Goal: Information Seeking & Learning: Compare options

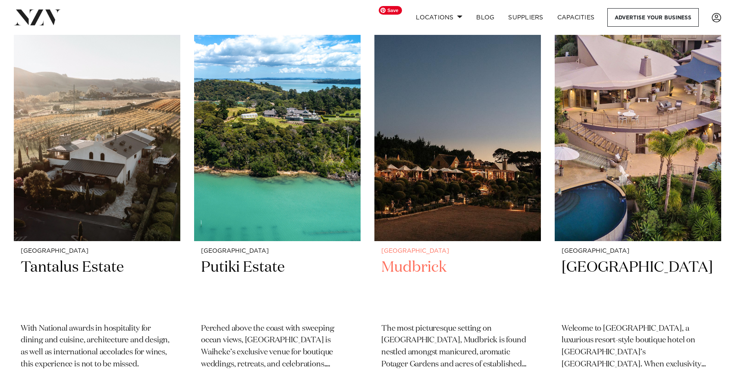
scroll to position [438, 0]
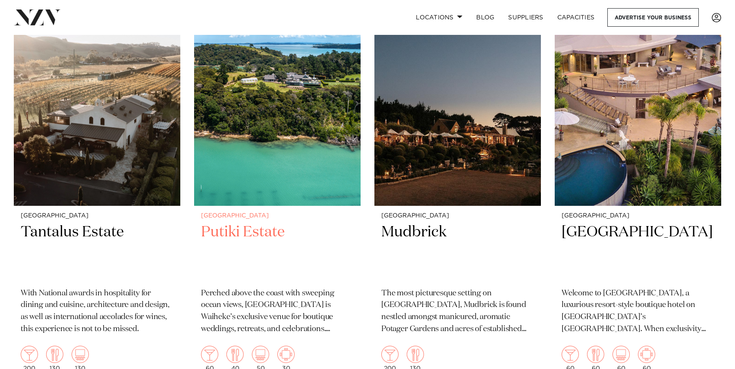
click at [246, 223] on h2 "Putiki Estate" at bounding box center [277, 252] width 153 height 58
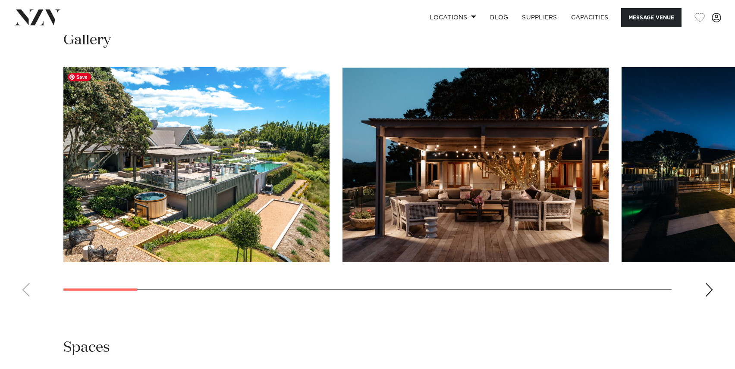
scroll to position [849, 0]
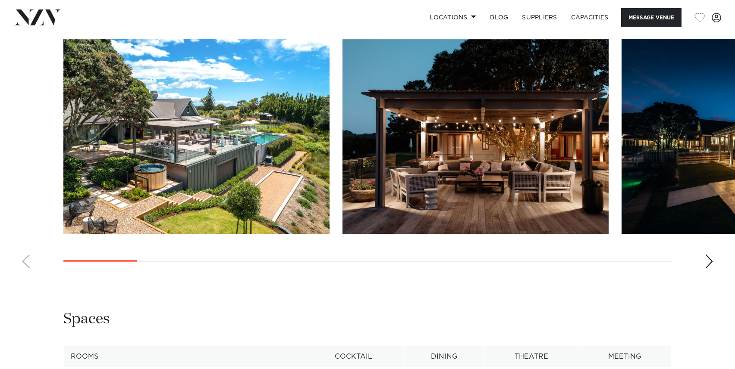
click at [703, 263] on swiper-container at bounding box center [367, 157] width 735 height 237
click at [711, 263] on div "Next slide" at bounding box center [708, 262] width 9 height 14
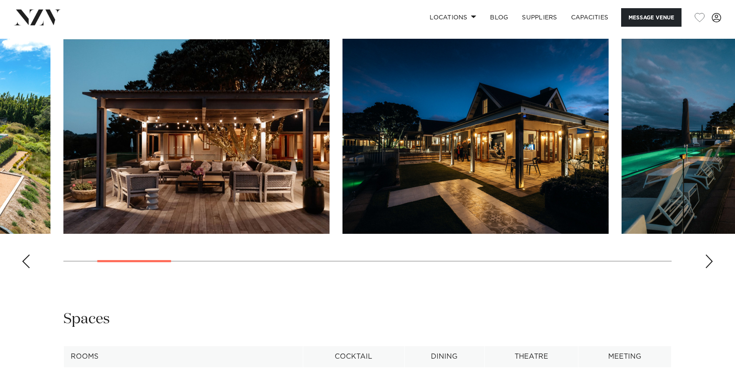
click at [711, 262] on div "Next slide" at bounding box center [708, 262] width 9 height 14
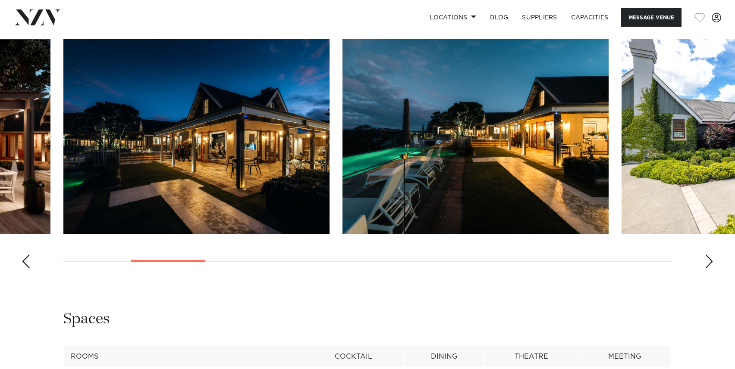
click at [711, 262] on div "Next slide" at bounding box center [708, 262] width 9 height 14
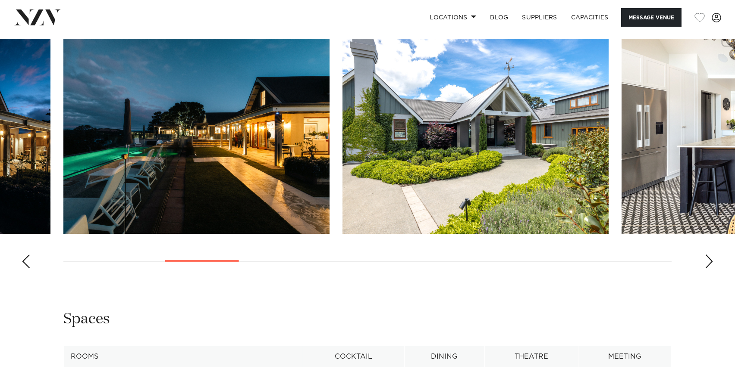
click at [711, 262] on div "Next slide" at bounding box center [708, 262] width 9 height 14
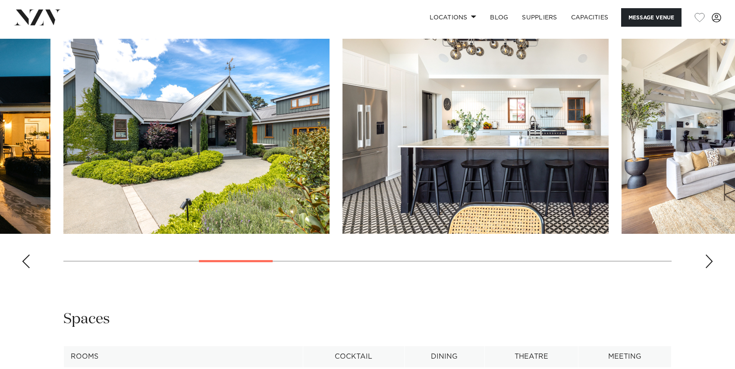
click at [711, 262] on div "Next slide" at bounding box center [708, 262] width 9 height 14
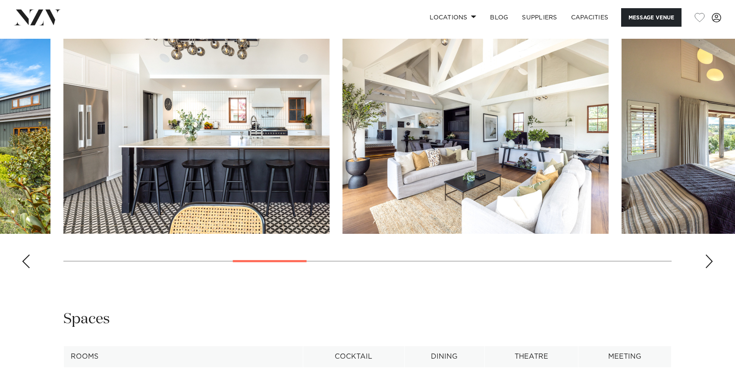
click at [713, 262] on swiper-container at bounding box center [367, 157] width 735 height 237
click at [705, 264] on div "Next slide" at bounding box center [708, 262] width 9 height 14
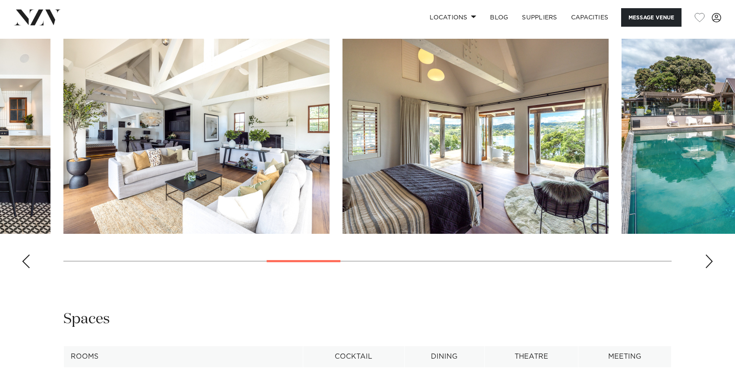
click at [706, 263] on div "Next slide" at bounding box center [708, 262] width 9 height 14
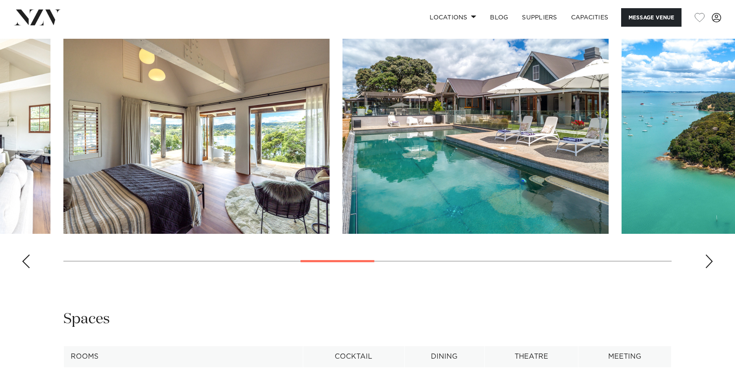
click at [706, 263] on div "Next slide" at bounding box center [708, 262] width 9 height 14
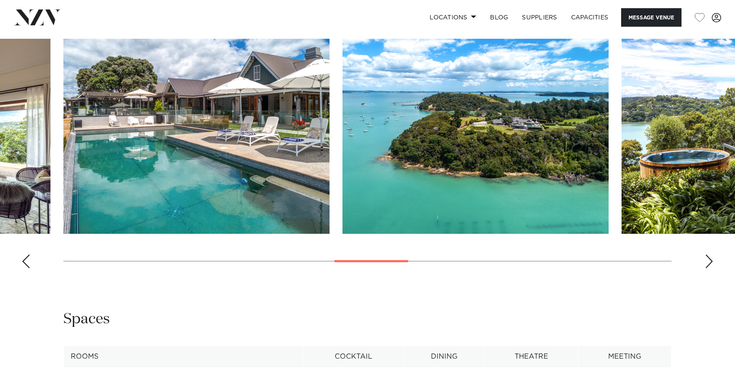
click at [705, 264] on div "Next slide" at bounding box center [708, 262] width 9 height 14
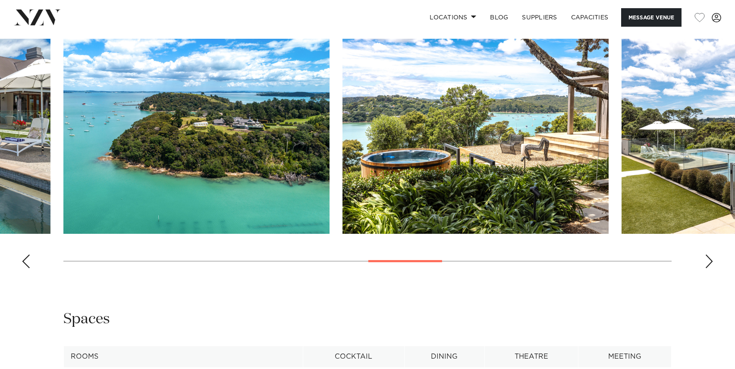
click at [705, 264] on div "Next slide" at bounding box center [708, 262] width 9 height 14
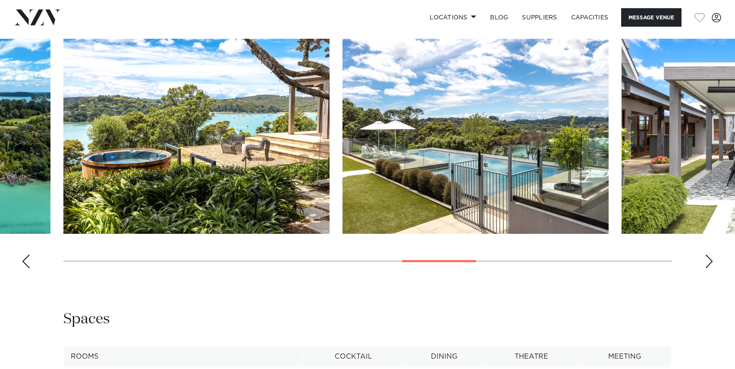
click at [705, 262] on div "Next slide" at bounding box center [708, 262] width 9 height 14
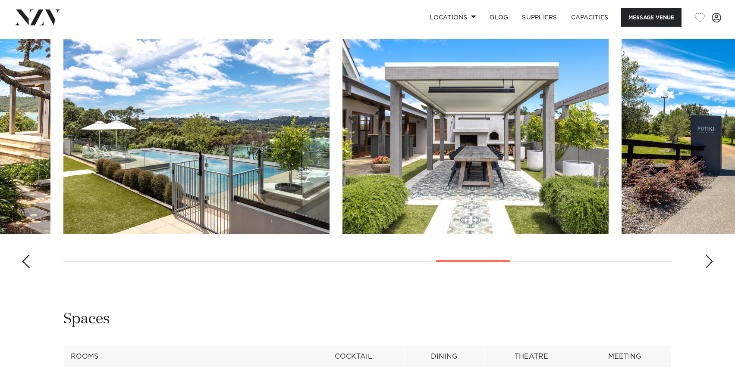
click at [705, 261] on div "Next slide" at bounding box center [708, 262] width 9 height 14
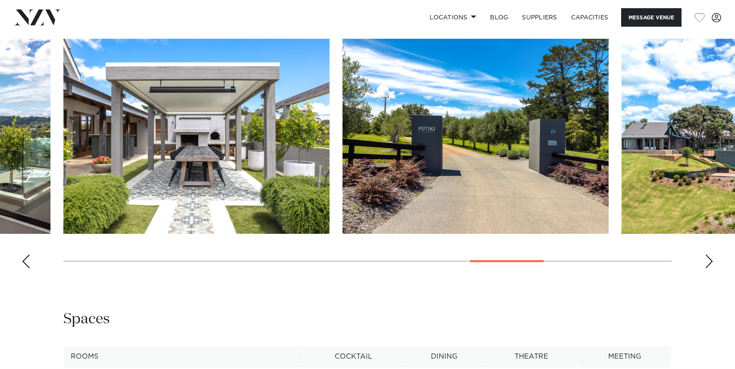
click at [705, 261] on div "Next slide" at bounding box center [708, 262] width 9 height 14
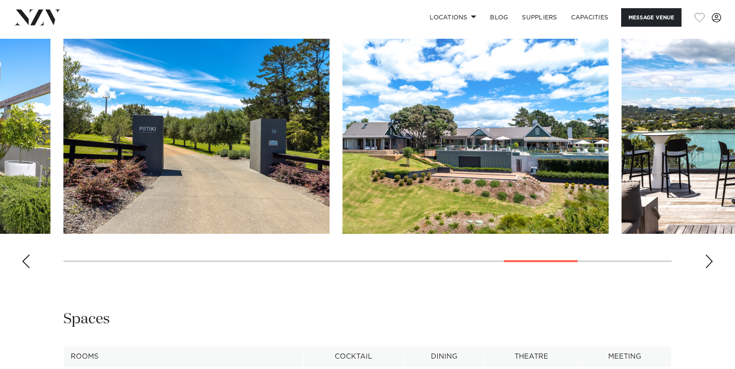
click at [705, 261] on div "Next slide" at bounding box center [708, 262] width 9 height 14
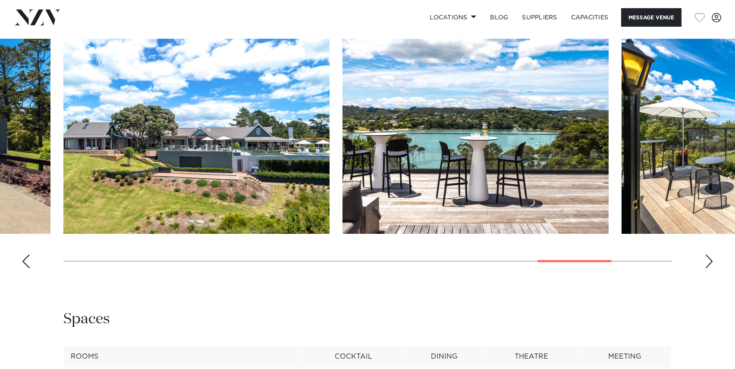
click at [704, 262] on swiper-container at bounding box center [367, 157] width 735 height 237
click at [707, 262] on div "Next slide" at bounding box center [708, 262] width 9 height 14
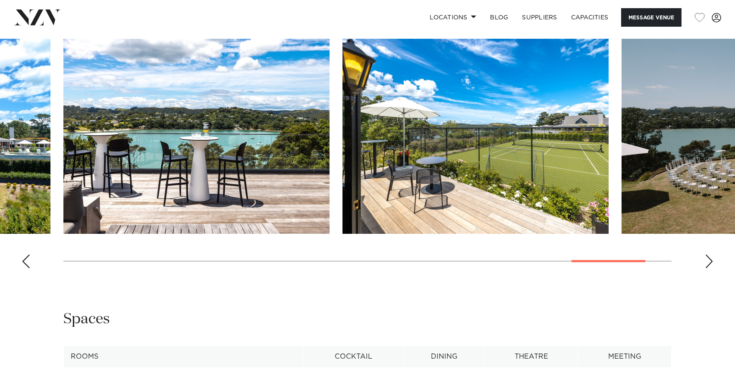
click at [706, 261] on div "Next slide" at bounding box center [708, 262] width 9 height 14
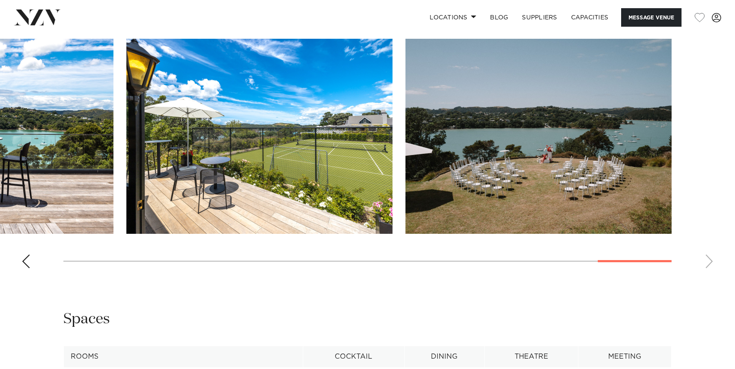
click at [705, 261] on swiper-container at bounding box center [367, 157] width 735 height 237
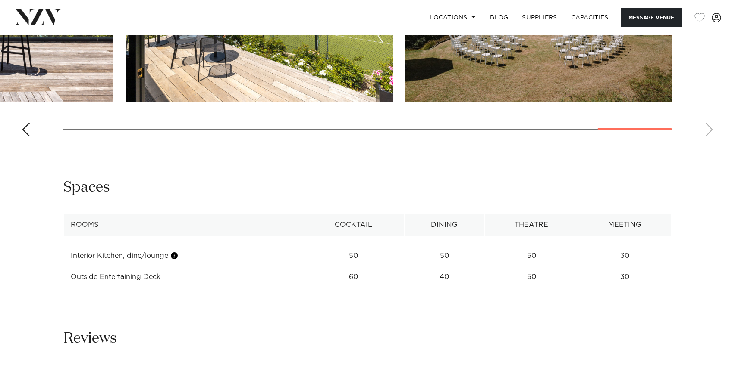
scroll to position [983, 0]
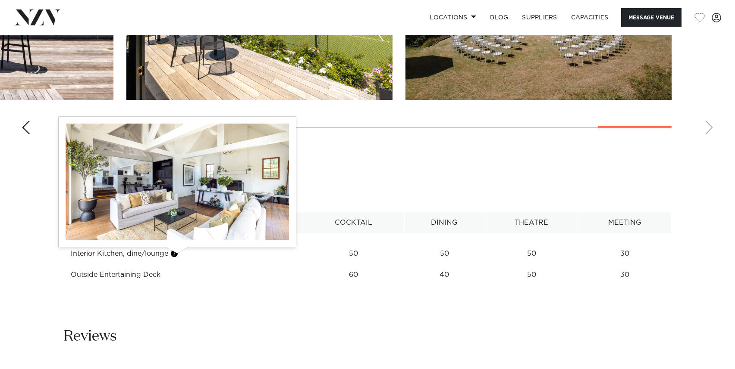
click at [177, 257] on button "button" at bounding box center [174, 254] width 9 height 9
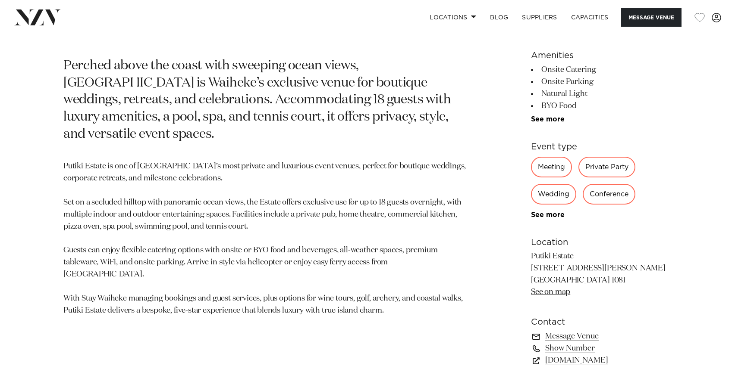
scroll to position [513, 0]
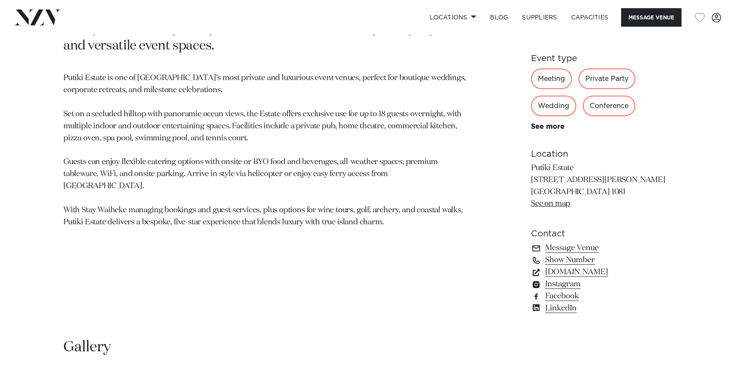
click at [568, 275] on link "putikiestate.co.nz" at bounding box center [601, 272] width 141 height 12
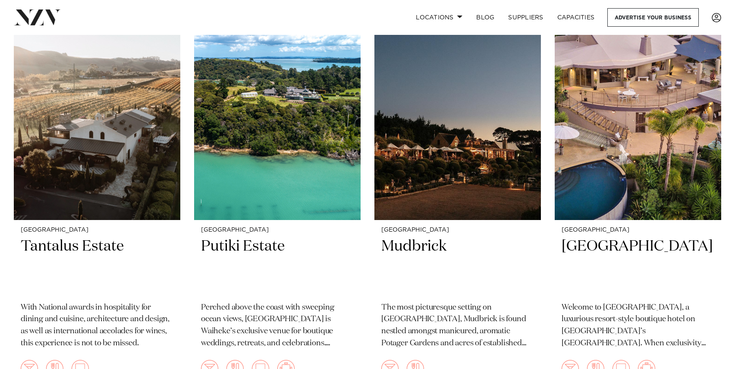
scroll to position [422, 0]
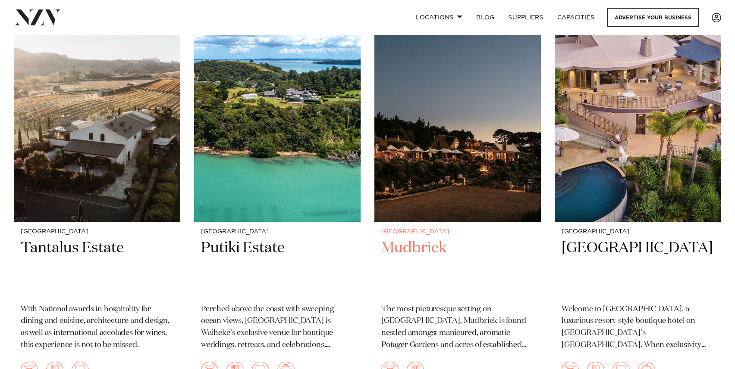
click at [478, 160] on img at bounding box center [457, 110] width 166 height 223
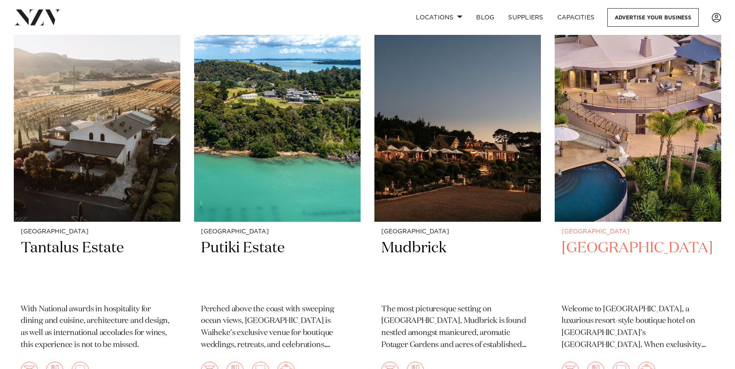
click at [642, 160] on img at bounding box center [637, 110] width 166 height 223
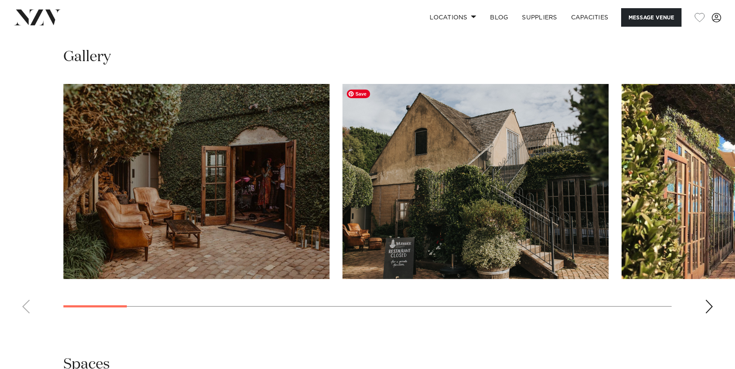
scroll to position [804, 0]
click at [709, 310] on div "Next slide" at bounding box center [708, 307] width 9 height 14
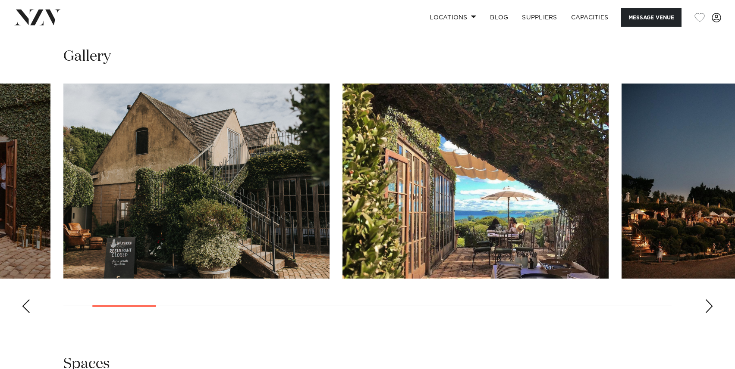
click at [709, 310] on div "Next slide" at bounding box center [708, 307] width 9 height 14
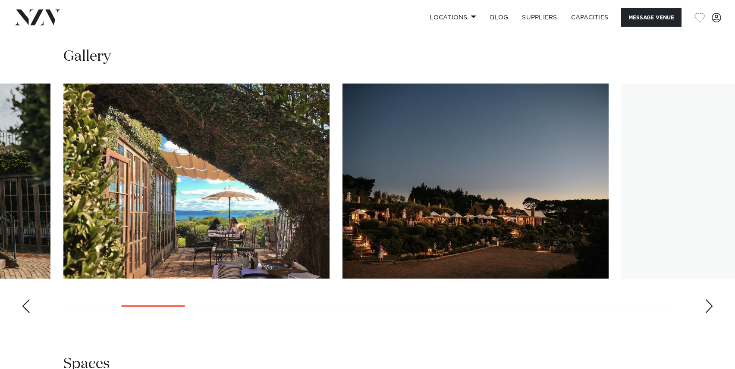
click at [709, 310] on div "Next slide" at bounding box center [708, 307] width 9 height 14
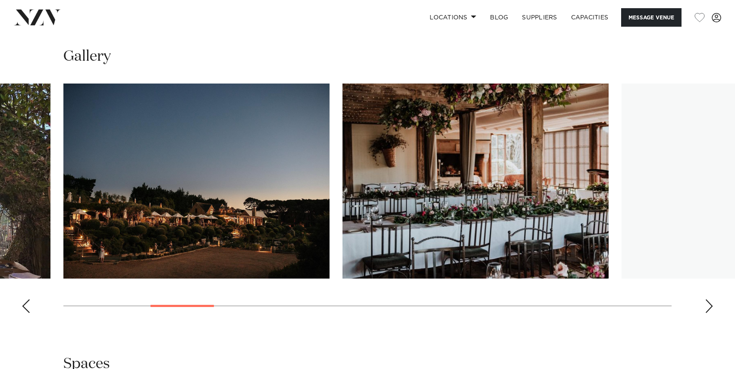
click at [709, 310] on div "Next slide" at bounding box center [708, 307] width 9 height 14
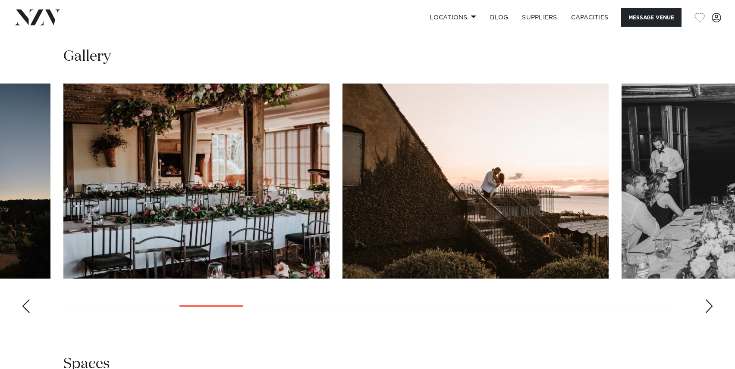
click at [709, 310] on div "Next slide" at bounding box center [708, 307] width 9 height 14
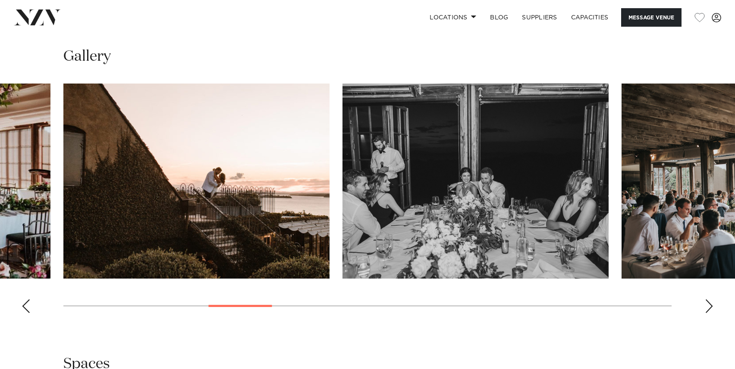
click at [709, 310] on div "Next slide" at bounding box center [708, 307] width 9 height 14
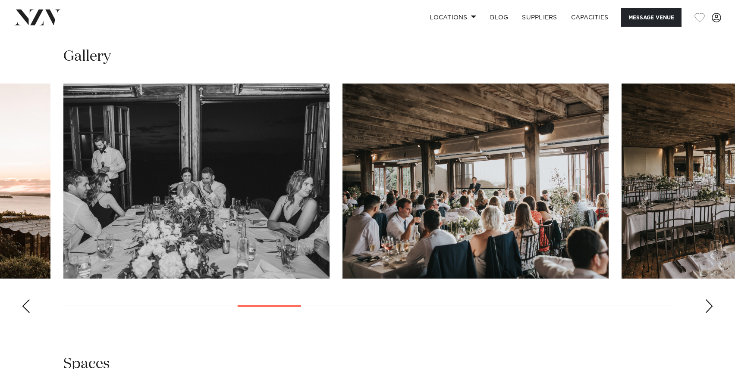
click at [709, 310] on div "Next slide" at bounding box center [708, 307] width 9 height 14
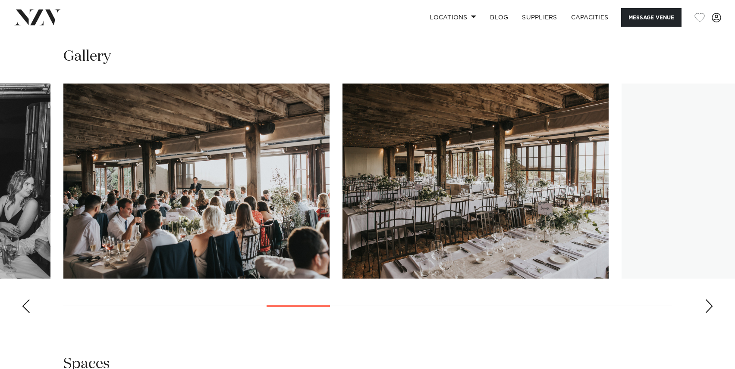
click at [709, 310] on div "Next slide" at bounding box center [708, 307] width 9 height 14
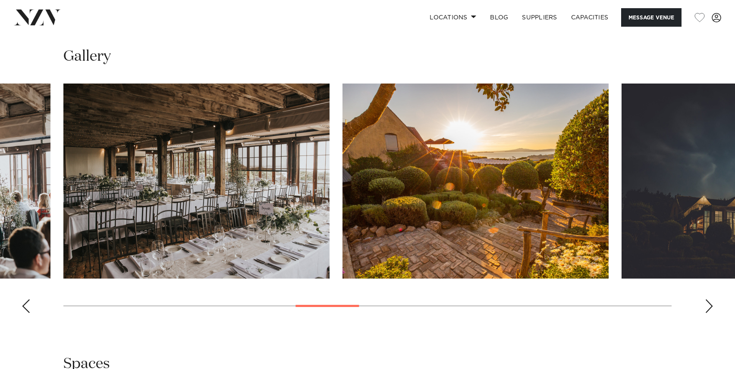
click at [709, 310] on div "Next slide" at bounding box center [708, 307] width 9 height 14
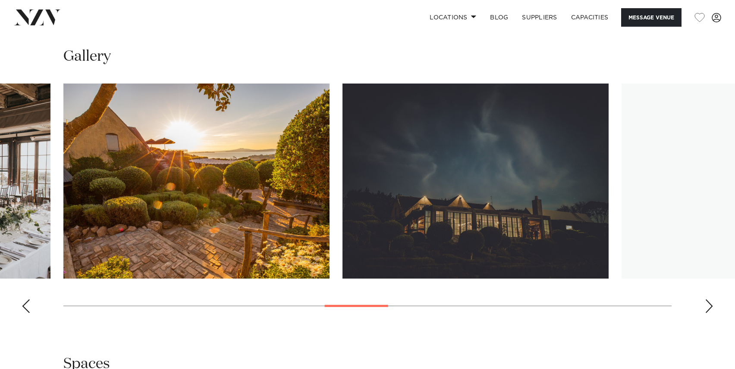
click at [709, 310] on div "Next slide" at bounding box center [708, 307] width 9 height 14
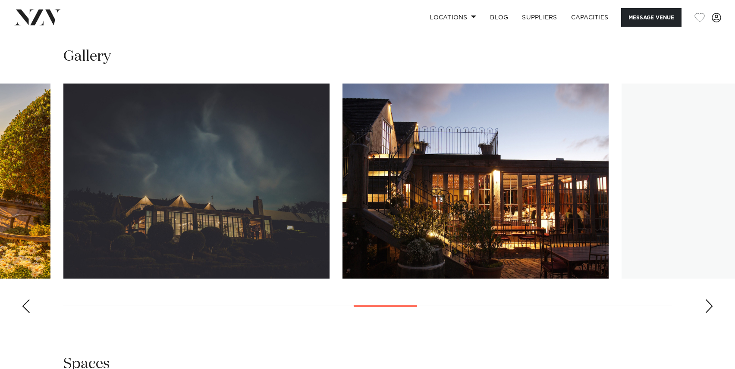
click at [709, 310] on div "Next slide" at bounding box center [708, 307] width 9 height 14
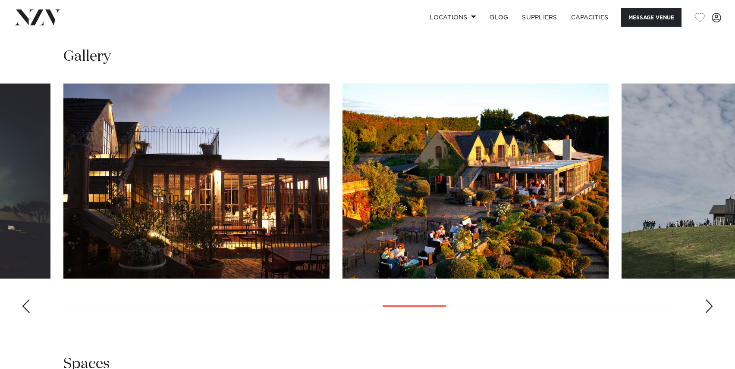
click at [709, 310] on div "Next slide" at bounding box center [708, 307] width 9 height 14
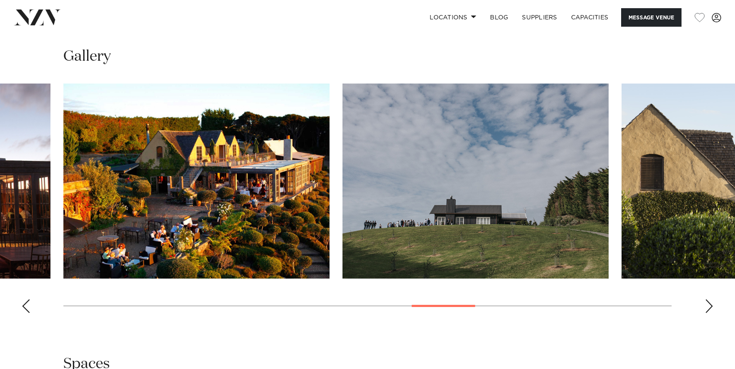
click at [705, 309] on div "Next slide" at bounding box center [708, 307] width 9 height 14
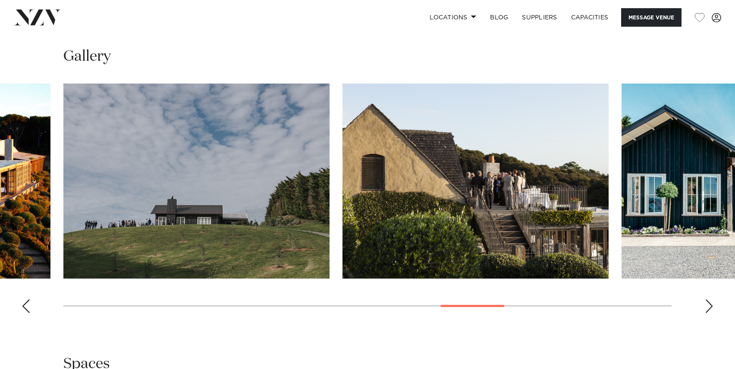
click at [704, 309] on div "Next slide" at bounding box center [708, 307] width 9 height 14
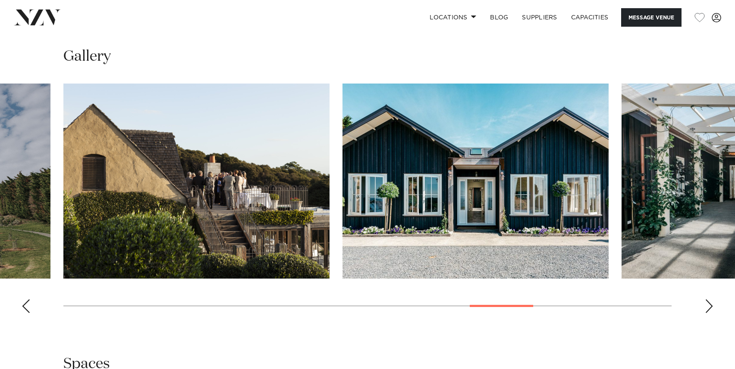
click at [702, 310] on swiper-container at bounding box center [367, 202] width 735 height 237
click at [701, 311] on swiper-container at bounding box center [367, 202] width 735 height 237
click at [705, 307] on div "Next slide" at bounding box center [708, 307] width 9 height 14
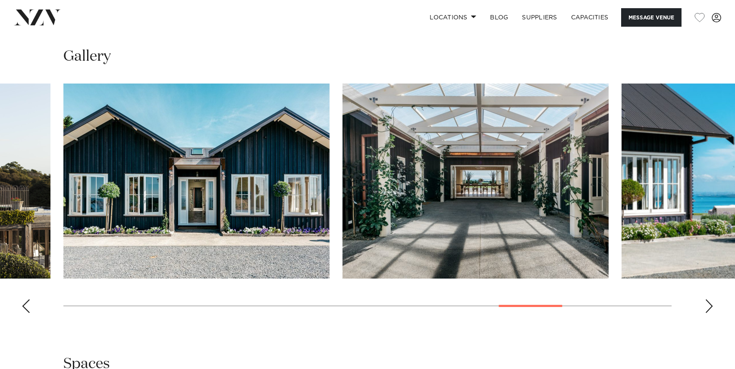
click at [705, 307] on div "Next slide" at bounding box center [708, 307] width 9 height 14
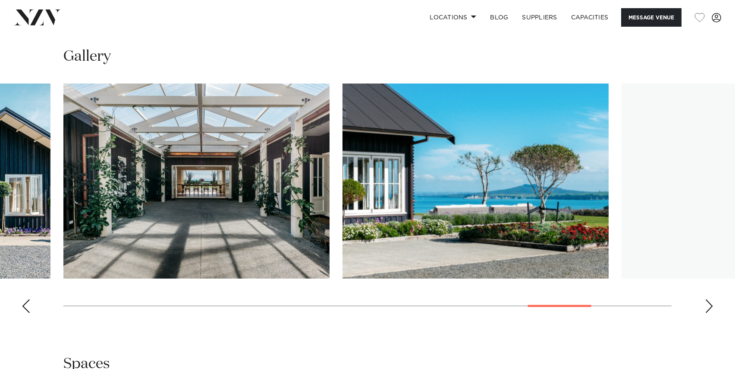
click at [705, 307] on div "Next slide" at bounding box center [708, 307] width 9 height 14
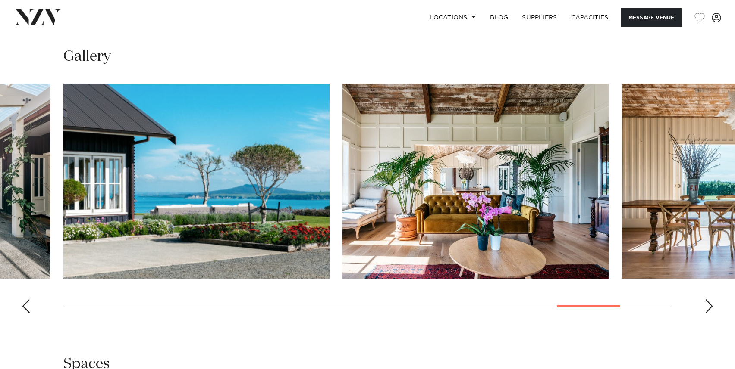
click at [705, 307] on div "Next slide" at bounding box center [708, 307] width 9 height 14
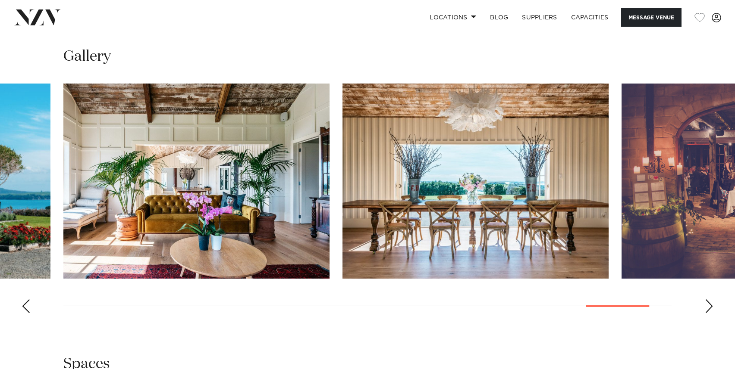
click at [705, 307] on div "Next slide" at bounding box center [708, 307] width 9 height 14
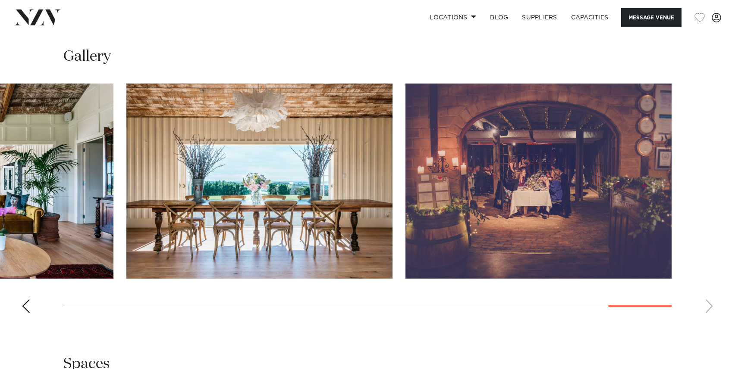
click at [705, 307] on swiper-container at bounding box center [367, 202] width 735 height 237
click at [704, 308] on swiper-container at bounding box center [367, 202] width 735 height 237
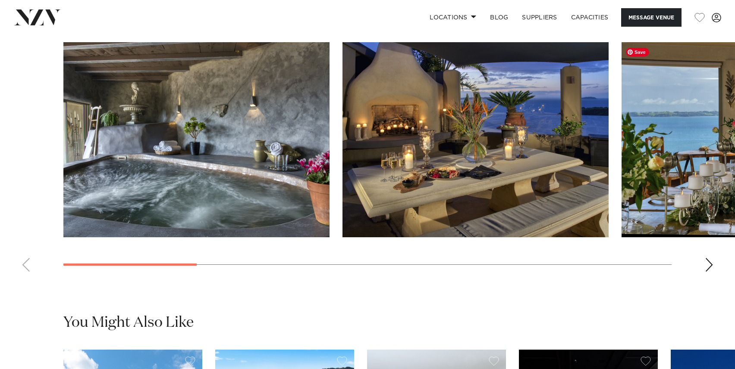
scroll to position [808, 0]
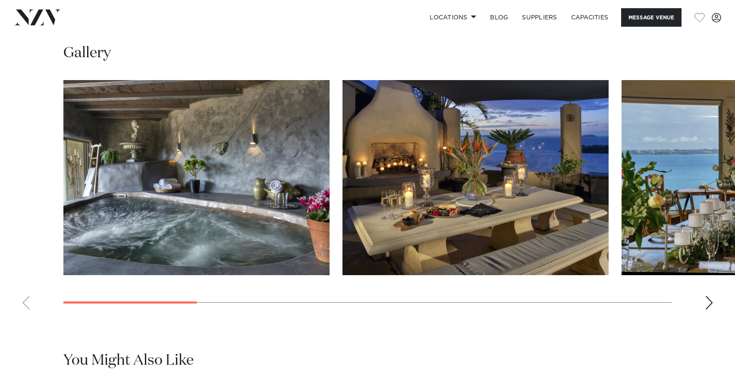
click at [709, 305] on div "Next slide" at bounding box center [708, 303] width 9 height 14
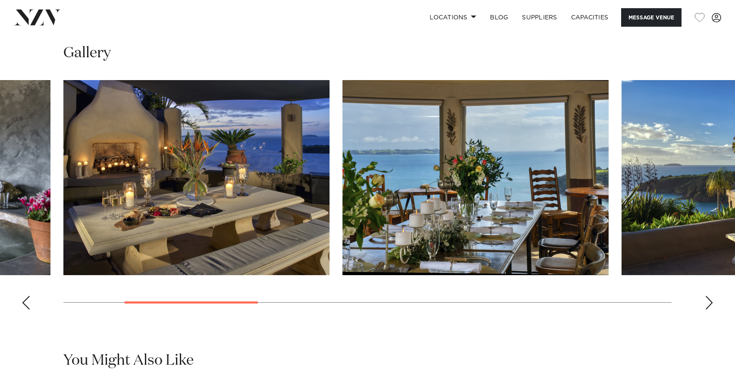
click at [709, 305] on div "Next slide" at bounding box center [708, 303] width 9 height 14
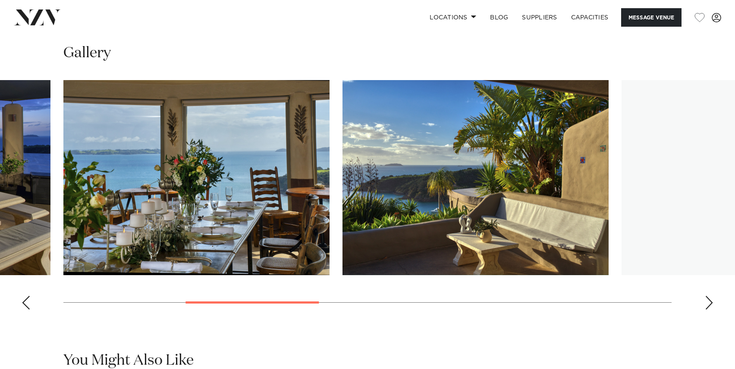
click at [709, 305] on div "Next slide" at bounding box center [708, 303] width 9 height 14
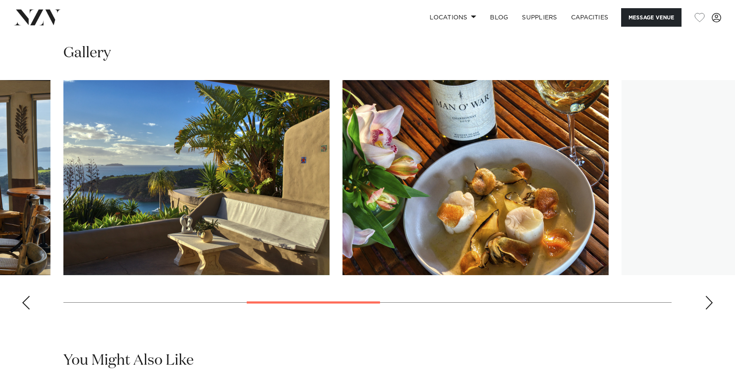
click at [709, 305] on div "Next slide" at bounding box center [708, 303] width 9 height 14
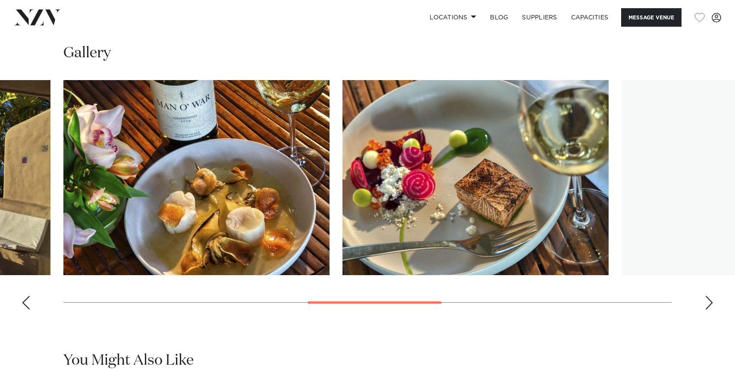
click at [709, 305] on div "Next slide" at bounding box center [708, 303] width 9 height 14
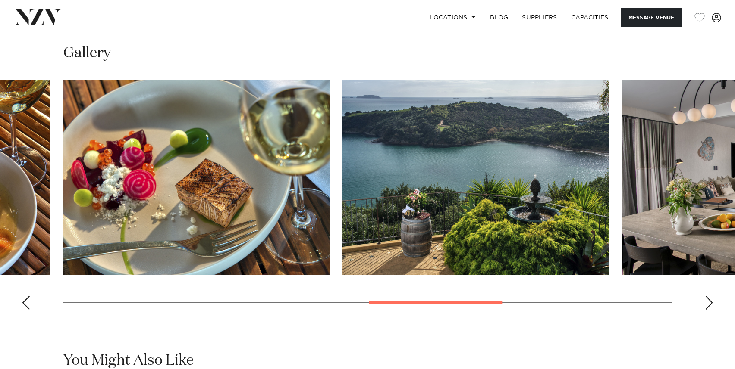
click at [709, 305] on div "Next slide" at bounding box center [708, 303] width 9 height 14
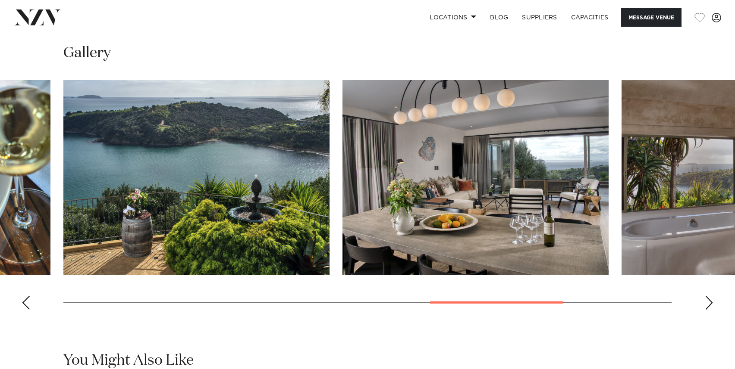
click at [707, 305] on div "Next slide" at bounding box center [708, 303] width 9 height 14
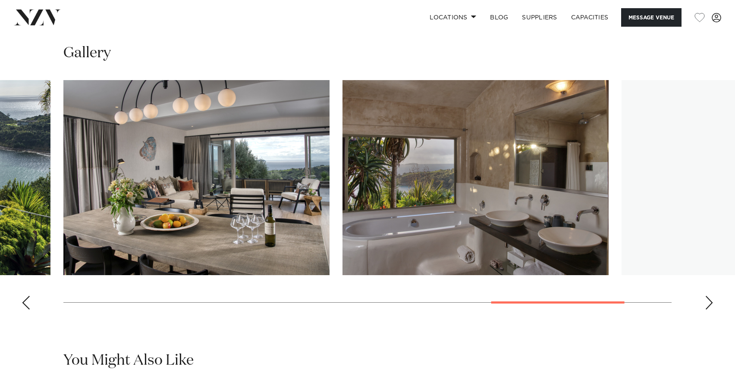
click at [707, 305] on div "Next slide" at bounding box center [708, 303] width 9 height 14
